Goal: Task Accomplishment & Management: Manage account settings

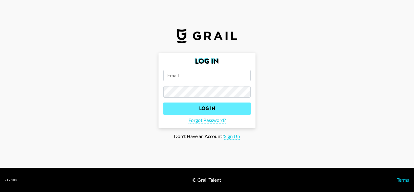
type input "Peter.iwuh@grail-talent.com"
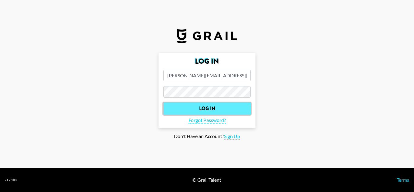
click at [191, 105] on input "Log In" at bounding box center [206, 108] width 87 height 12
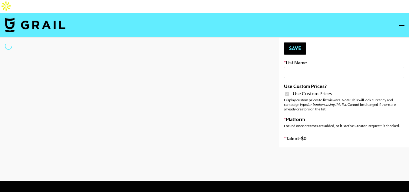
type input "E-Com IG"
checkbox input "true"
select select "Brand"
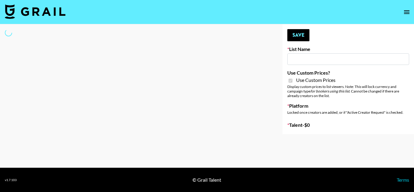
type input "E-Com IG"
checkbox input "true"
select select "Brand"
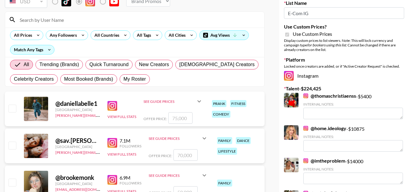
scroll to position [61, 0]
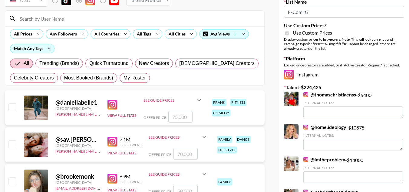
click at [11, 103] on input "checkbox" at bounding box center [11, 106] width 7 height 7
checkbox input "true"
type input "75000"
click at [12, 103] on input "checkbox" at bounding box center [11, 106] width 7 height 7
checkbox input "false"
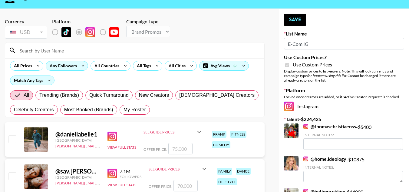
scroll to position [30, 0]
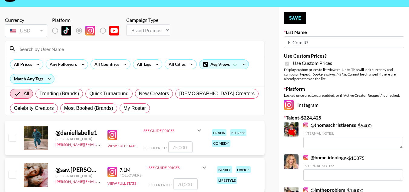
click at [41, 44] on input at bounding box center [138, 49] width 245 height 10
click at [51, 44] on input at bounding box center [138, 49] width 245 height 10
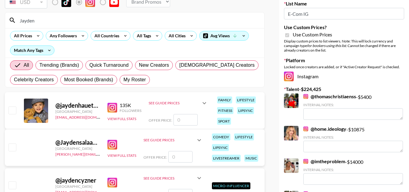
scroll to position [61, 0]
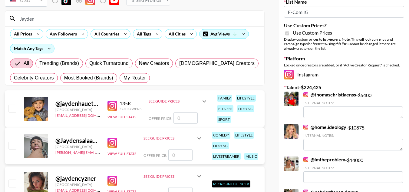
type input "Jayden"
click at [13, 141] on input "checkbox" at bounding box center [11, 144] width 7 height 7
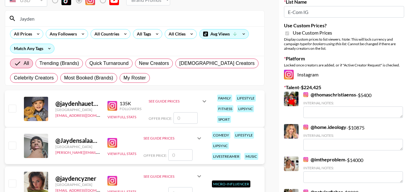
click at [14, 141] on input "checkbox" at bounding box center [11, 144] width 7 height 7
checkbox input "false"
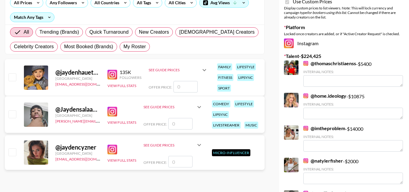
scroll to position [91, 0]
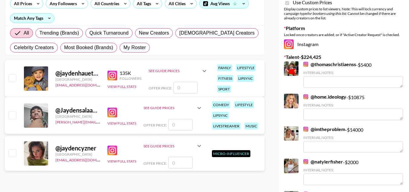
click at [81, 106] on div "@ Jaydensalaams" at bounding box center [77, 110] width 45 height 8
click at [10, 149] on input "checkbox" at bounding box center [11, 152] width 7 height 7
click at [11, 149] on input "checkbox" at bounding box center [11, 152] width 7 height 7
checkbox input "false"
click at [12, 111] on input "checkbox" at bounding box center [11, 114] width 7 height 7
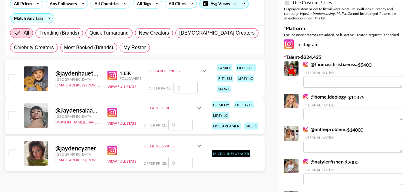
click at [12, 111] on input "checkbox" at bounding box center [11, 114] width 7 height 7
drag, startPoint x: 12, startPoint y: 105, endPoint x: 48, endPoint y: 104, distance: 36.7
click at [12, 111] on input "checkbox" at bounding box center [11, 114] width 7 height 7
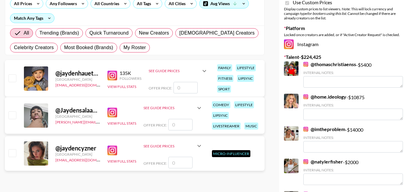
checkbox input "false"
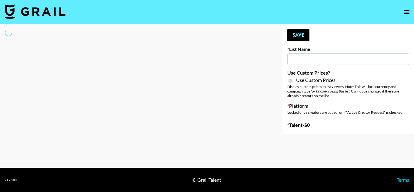
type input "E-Com Platform - TikTok"
checkbox input "true"
select select "Brand"
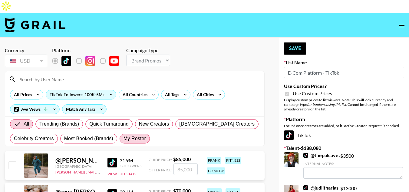
click at [133, 135] on span "My Roster" at bounding box center [135, 138] width 22 height 7
click at [124, 138] on input "My Roster" at bounding box center [124, 138] width 0 height 0
radio input "true"
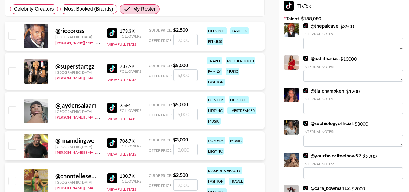
scroll to position [121, 0]
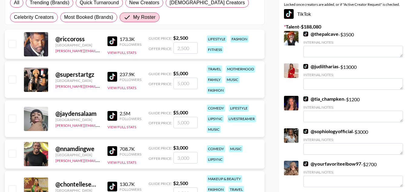
click at [8, 114] on div at bounding box center [11, 119] width 9 height 10
click at [10, 114] on input "checkbox" at bounding box center [11, 117] width 7 height 7
checkbox input "true"
type input "5000"
click at [18, 104] on div "@ jaydensalaam [GEOGRAPHIC_DATA] [PERSON_NAME][EMAIL_ADDRESS][DOMAIN_NAME] 2.5M…" at bounding box center [135, 118] width 260 height 37
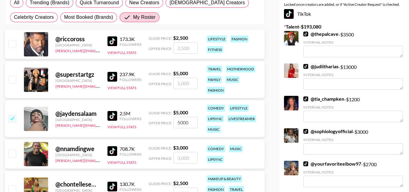
click at [14, 114] on input "checkbox" at bounding box center [11, 117] width 7 height 7
checkbox input "false"
click at [13, 114] on input "checkbox" at bounding box center [11, 117] width 7 height 7
checkbox input "true"
type input "5000"
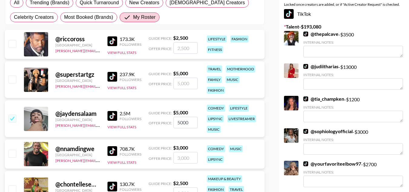
click at [199, 109] on div "@ jaydensalaam [GEOGRAPHIC_DATA] [PERSON_NAME][EMAIL_ADDRESS][DOMAIN_NAME] 2.5M…" at bounding box center [135, 118] width 260 height 37
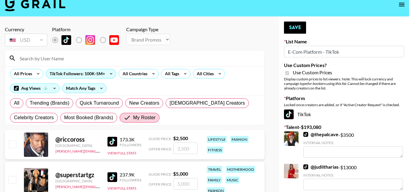
scroll to position [0, 0]
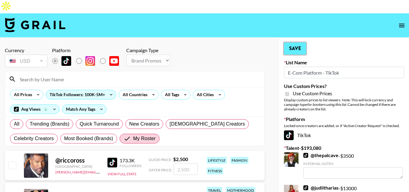
click at [295, 42] on button "Save" at bounding box center [295, 48] width 22 height 12
radio input "true"
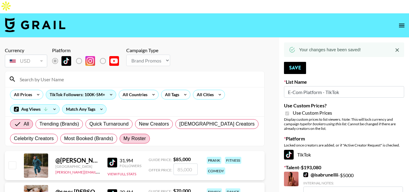
click at [135, 135] on span "My Roster" at bounding box center [135, 138] width 22 height 7
click at [124, 138] on input "My Roster" at bounding box center [124, 138] width 0 height 0
radio input "true"
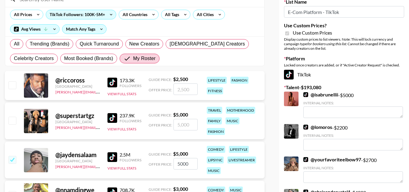
scroll to position [121, 0]
